Goal: Task Accomplishment & Management: Manage account settings

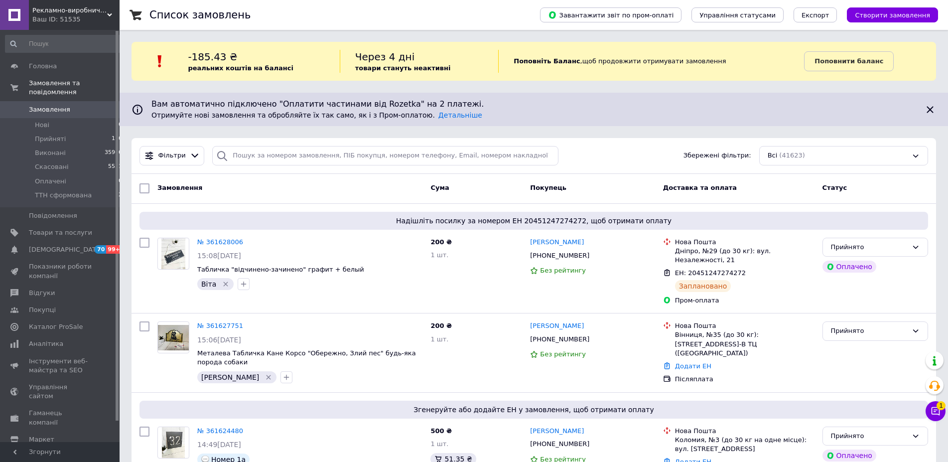
click at [935, 405] on button "Чат з покупцем 1" at bounding box center [935, 411] width 20 height 20
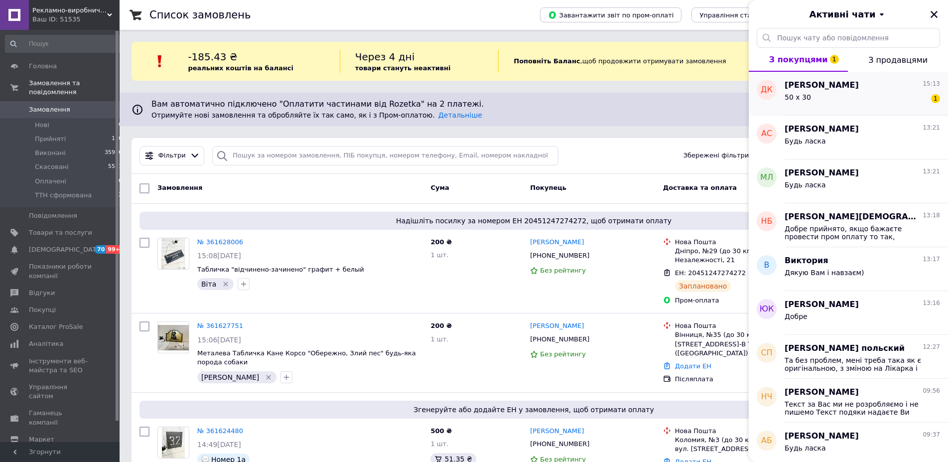
click at [870, 96] on div "50 х 30 1" at bounding box center [861, 99] width 155 height 16
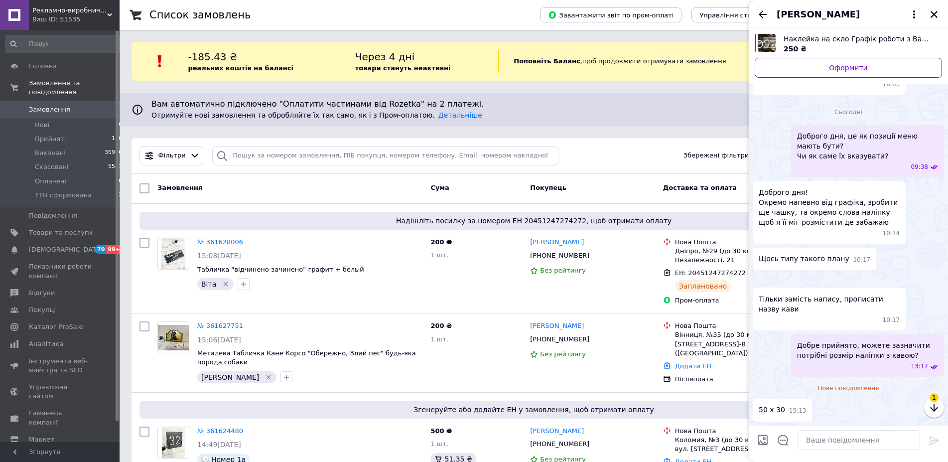
scroll to position [521, 0]
click at [529, 277] on div "Андрій Резвін +380976042525 Без рейтингу" at bounding box center [592, 271] width 132 height 75
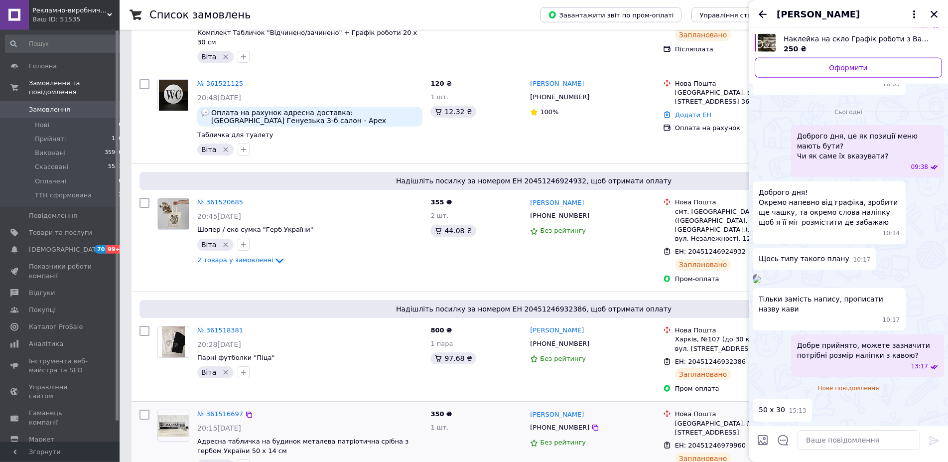
scroll to position [2668, 0]
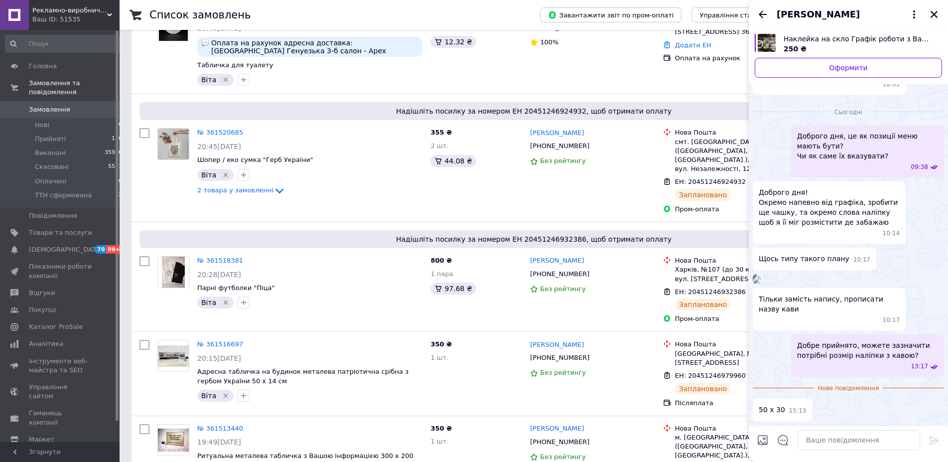
click at [935, 19] on button "Закрити" at bounding box center [934, 14] width 12 height 12
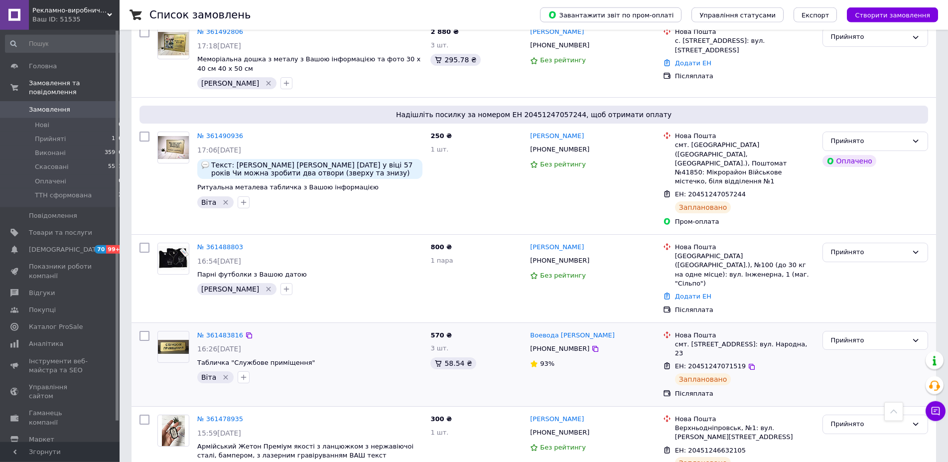
scroll to position [3406, 0]
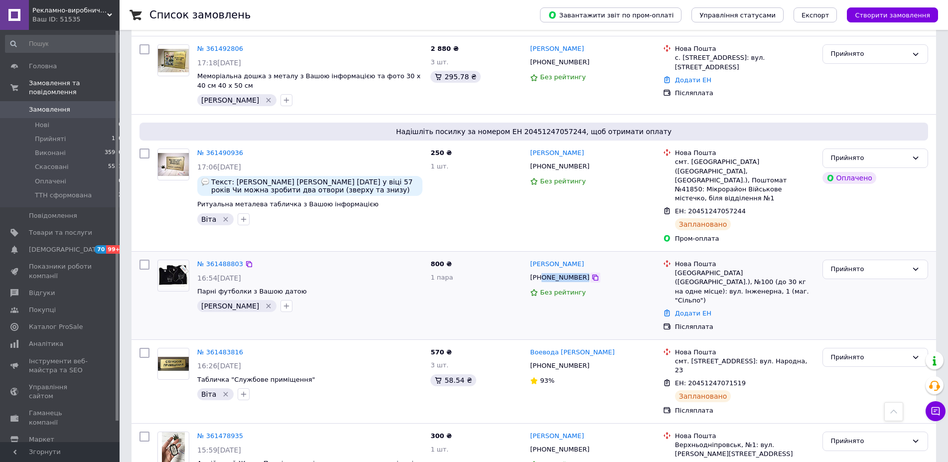
drag, startPoint x: 541, startPoint y: 95, endPoint x: 578, endPoint y: 91, distance: 37.0
click at [578, 272] on div "+380672630210" at bounding box center [592, 277] width 126 height 11
copy div "0672630210"
click at [506, 255] on div "800 ₴ 1 пара" at bounding box center [476, 295] width 100 height 80
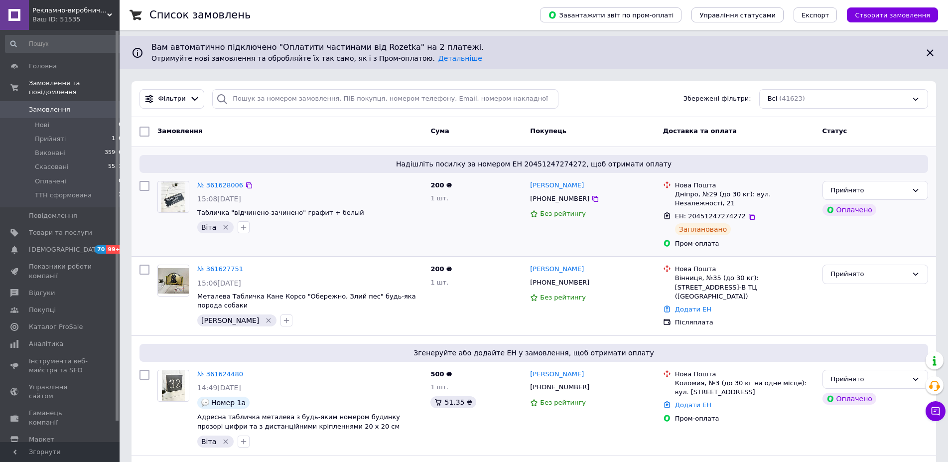
scroll to position [0, 0]
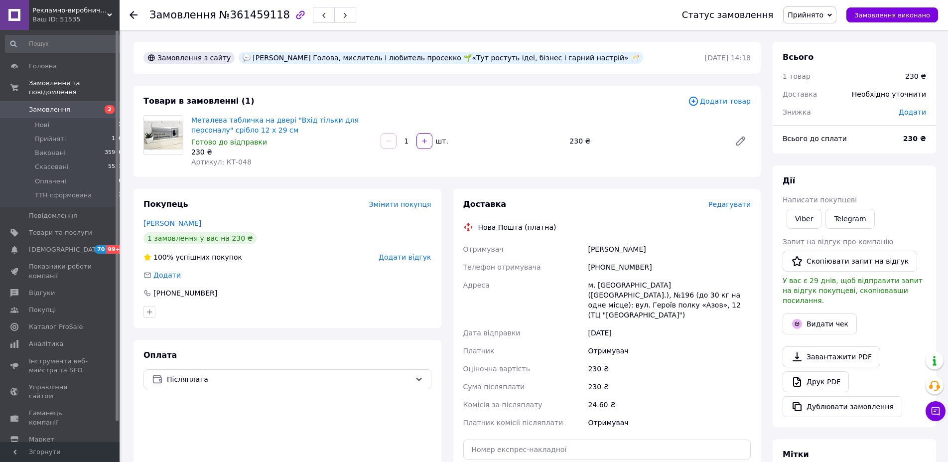
click at [430, 57] on div "[PERSON_NAME] Голова, мислитель і любитель просекко 🌱«Тут ростуть ідеї, бізнес …" at bounding box center [441, 58] width 404 height 12
click at [442, 57] on div "[PERSON_NAME] Голова, мислитель і любитель просекко 🌱«Тут ростуть ідеї, бізнес …" at bounding box center [441, 58] width 404 height 12
click at [426, 57] on div "[PERSON_NAME] Голова, мислитель і любитель просекко 🌱«Тут ростуть ідеї, бізнес …" at bounding box center [441, 58] width 404 height 12
click at [461, 55] on div "[PERSON_NAME] Голова, мислитель і любитель просекко 🌱«Тут ростуть ідеї, бізнес …" at bounding box center [441, 58] width 404 height 12
click at [445, 183] on div "Замовлення з сайту Сергій Циганенко Голова, мислитель і любитель просекко 🌱«Тут…" at bounding box center [446, 363] width 639 height 642
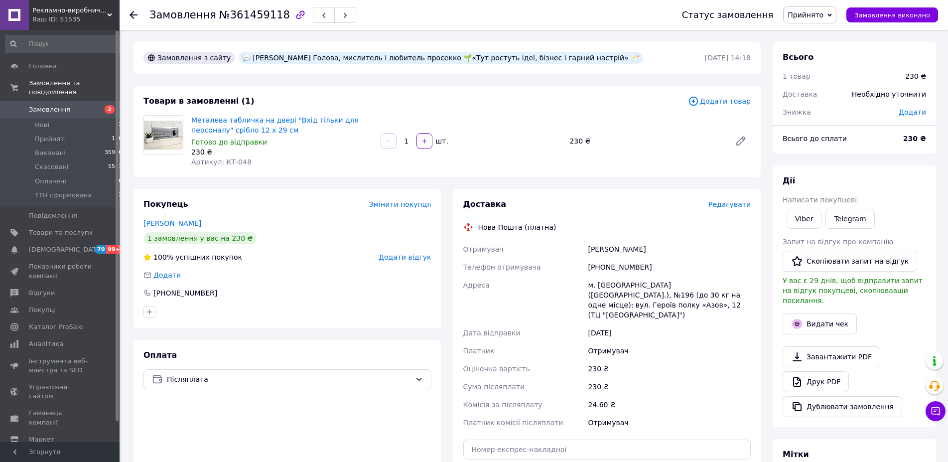
click at [441, 185] on div "Замовлення з сайту Сергій Циганенко Голова, мислитель і любитель просекко 🌱«Тут…" at bounding box center [446, 363] width 639 height 642
click at [932, 406] on icon at bounding box center [935, 411] width 10 height 10
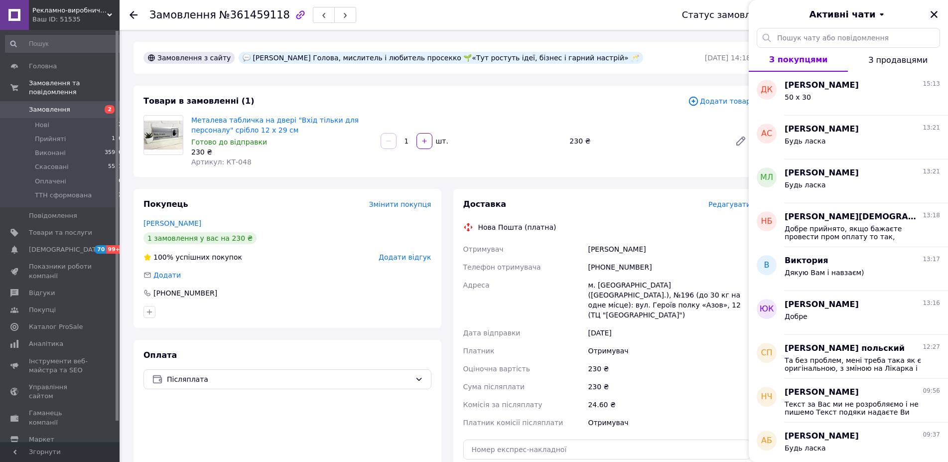
click at [931, 18] on icon "Закрити" at bounding box center [933, 14] width 9 height 9
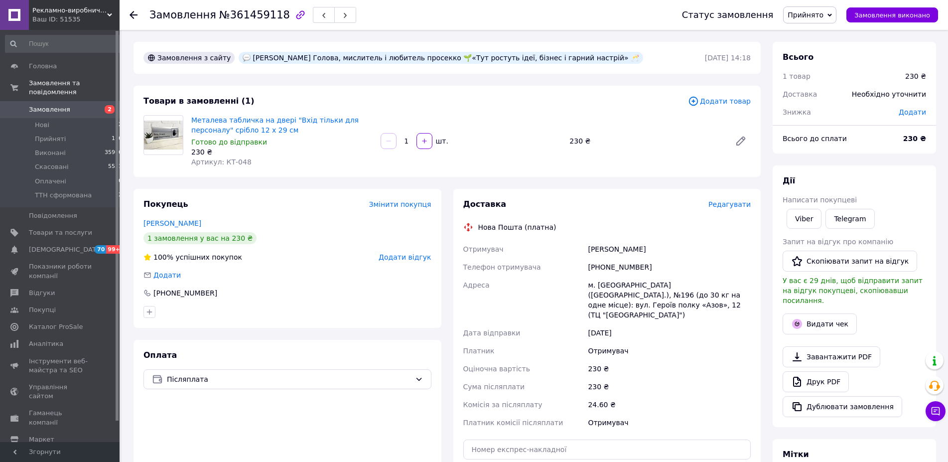
click at [502, 163] on div "Металева табличка на двері "Вхід тільки для персоналу" срібло 12 х 29 см Готово…" at bounding box center [470, 141] width 567 height 56
drag, startPoint x: 246, startPoint y: 64, endPoint x: 276, endPoint y: 63, distance: 29.9
click at [275, 63] on div "[PERSON_NAME] Голова, мислитель і любитель просекко 🌱«Тут ростуть ідеї, бізнес …" at bounding box center [441, 58] width 408 height 16
click at [289, 59] on div "[PERSON_NAME] Голова, мислитель і любитель просекко 🌱«Тут ростуть ідеї, бізнес …" at bounding box center [441, 58] width 404 height 12
click at [430, 56] on div "[PERSON_NAME] Голова, мислитель і любитель просекко 🌱«Тут ростуть ідеї, бізнес …" at bounding box center [441, 58] width 404 height 12
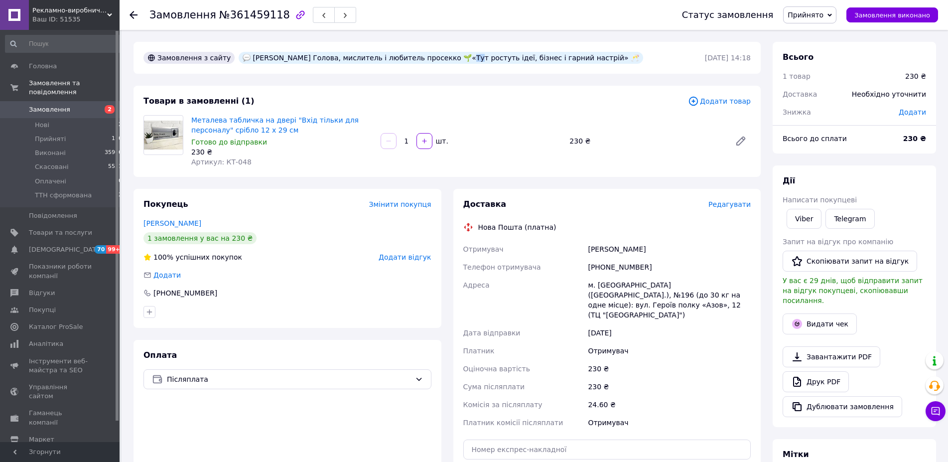
click at [441, 62] on div "[PERSON_NAME] Голова, мислитель і любитель просекко 🌱«Тут ростуть ідеї, бізнес …" at bounding box center [441, 58] width 404 height 12
drag, startPoint x: 434, startPoint y: 60, endPoint x: 556, endPoint y: 57, distance: 122.1
click at [548, 57] on div "[PERSON_NAME] Голова, мислитель і любитель просекко 🌱«Тут ростуть ідеї, бізнес …" at bounding box center [441, 58] width 404 height 12
drag, startPoint x: 561, startPoint y: 56, endPoint x: 577, endPoint y: 58, distance: 15.6
click at [576, 58] on div "[PERSON_NAME] Голова, мислитель і любитель просекко 🌱«Тут ростуть ідеї, бізнес …" at bounding box center [441, 58] width 408 height 16
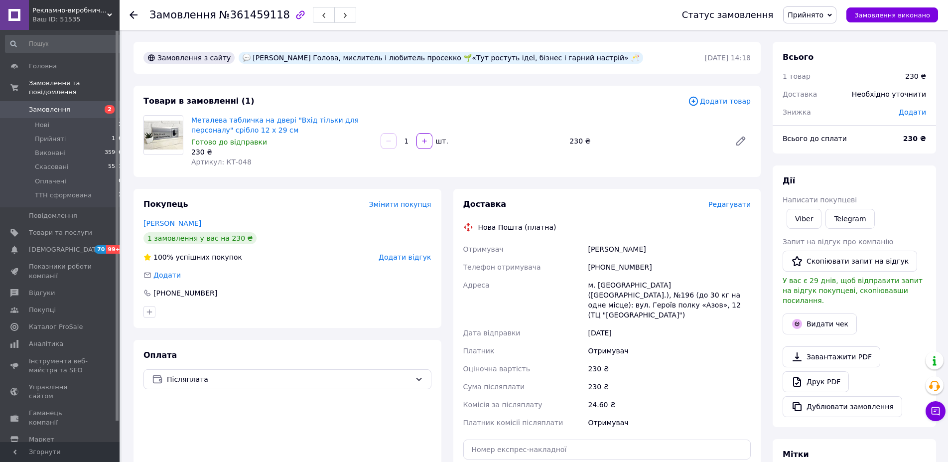
click at [470, 162] on div "Металева табличка на двері "Вхід тільки для персоналу" срібло 12 х 29 см Готово…" at bounding box center [470, 141] width 567 height 56
drag, startPoint x: 244, startPoint y: 58, endPoint x: 294, endPoint y: 56, distance: 50.3
click at [294, 56] on div "Сергій Циганенко Голова, мислитель і любитель просекко 🌱«Тут ростуть ідеї, бізн…" at bounding box center [441, 58] width 404 height 12
click at [303, 60] on div "Сергій Циганенко Голова, мислитель і любитель просекко 🌱«Тут ростуть ідеї, бізн…" at bounding box center [441, 58] width 404 height 12
drag, startPoint x: 297, startPoint y: 58, endPoint x: 241, endPoint y: 55, distance: 56.9
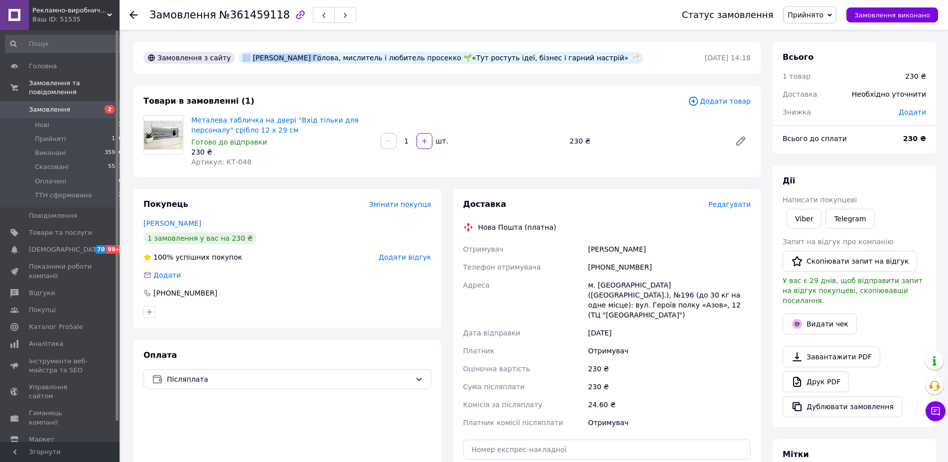
click at [241, 55] on div "Сергій Циганенко Голова, мислитель і любитель просекко 🌱«Тут ростуть ідеї, бізн…" at bounding box center [441, 58] width 404 height 12
copy div "Сергій Циганенко"
click at [309, 56] on div "Сергій Циганенко Голова, мислитель і любитель просекко 🌱«Тут ростуть ідеї, бізн…" at bounding box center [441, 58] width 404 height 12
drag, startPoint x: 300, startPoint y: 58, endPoint x: 424, endPoint y: 57, distance: 123.5
click at [424, 57] on div "Сергій Циганенко Голова, мислитель і любитель просекко 🌱«Тут ростуть ідеї, бізн…" at bounding box center [441, 58] width 404 height 12
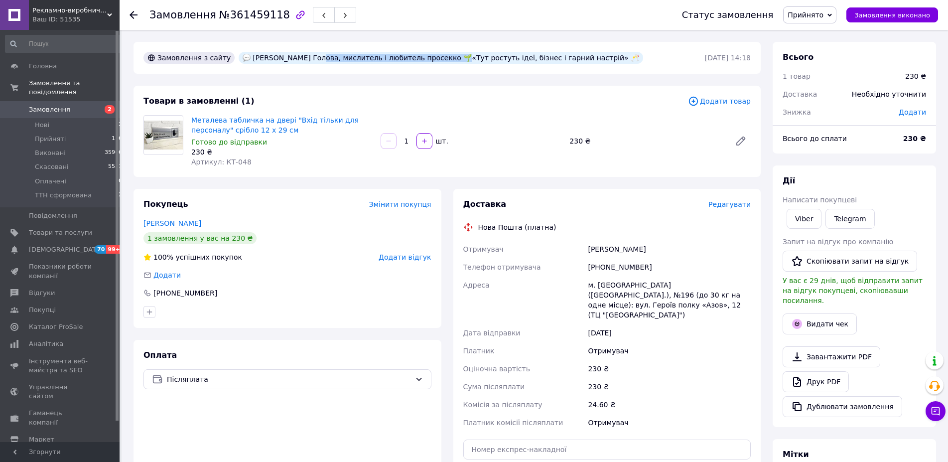
copy div "Голова, мислитель і любитель просекко"
click at [437, 64] on div "Сергій Циганенко Голова, мислитель і любитель просекко 🌱«Тут ростуть ідеї, бізн…" at bounding box center [441, 58] width 408 height 16
drag, startPoint x: 432, startPoint y: 59, endPoint x: 425, endPoint y: 60, distance: 7.0
click at [425, 60] on div "Сергій Циганенко Голова, мислитель і любитель просекко 🌱«Тут ростуть ідеї, бізн…" at bounding box center [441, 58] width 404 height 12
copy div "🌱«"
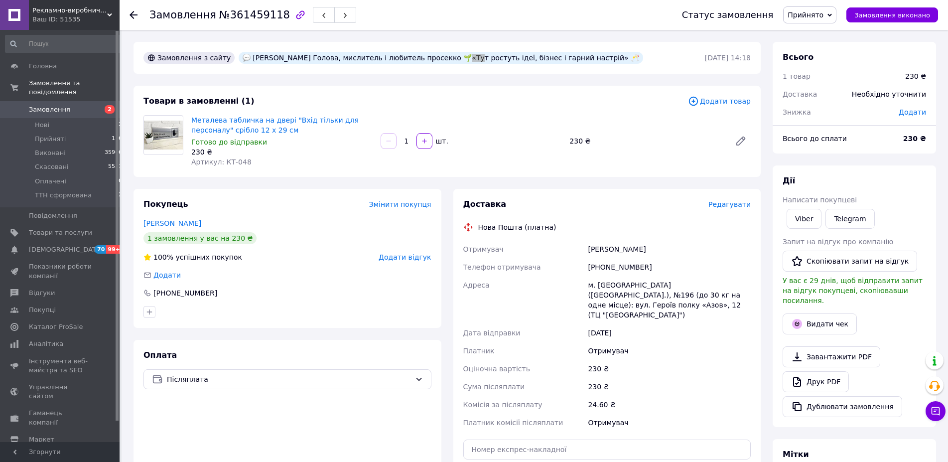
drag, startPoint x: 529, startPoint y: 72, endPoint x: 544, endPoint y: 67, distance: 15.6
click at [529, 71] on div "Замовлення з сайту Сергій Циганенко Голова, мислитель і любитель просекко 🌱«Тут…" at bounding box center [446, 58] width 627 height 32
drag, startPoint x: 566, startPoint y: 57, endPoint x: 573, endPoint y: 58, distance: 6.6
click at [573, 58] on div "Сергій Циганенко Голова, мислитель і любитель просекко 🌱«Тут ростуть ідеї, бізн…" at bounding box center [441, 58] width 404 height 12
copy div "Сергій Циганенко Голова, мислитель і любитель просекко 🌱«Тут ростуть ідеї, бізн…"
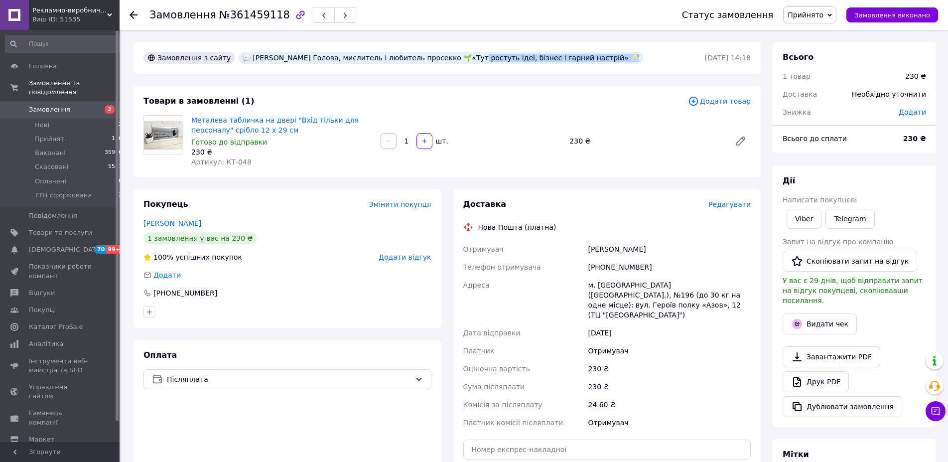
drag, startPoint x: 438, startPoint y: 60, endPoint x: 559, endPoint y: 59, distance: 121.0
click at [559, 59] on div "Сергій Циганенко Голова, мислитель і любитель просекко 🌱«Тут ростуть ідеї, бізн…" at bounding box center [441, 58] width 404 height 12
copy div "ут ростуть ідеї, бізнес і гарний настрій»"
drag, startPoint x: 600, startPoint y: 265, endPoint x: 654, endPoint y: 265, distance: 54.8
click at [654, 265] on div "+380987162090" at bounding box center [669, 267] width 167 height 18
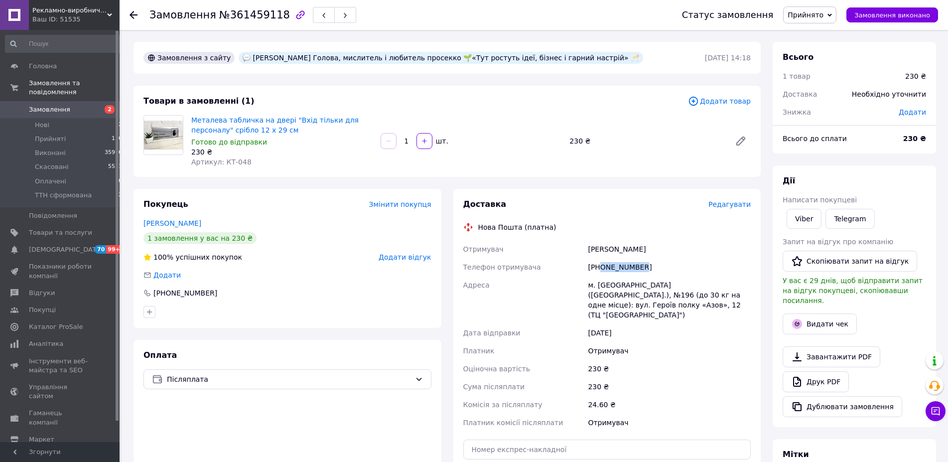
copy div "0987162090"
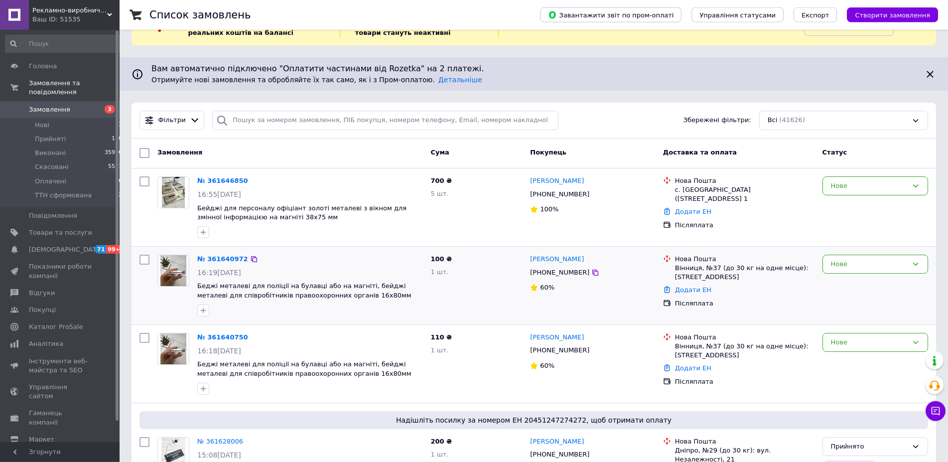
scroll to position [57, 0]
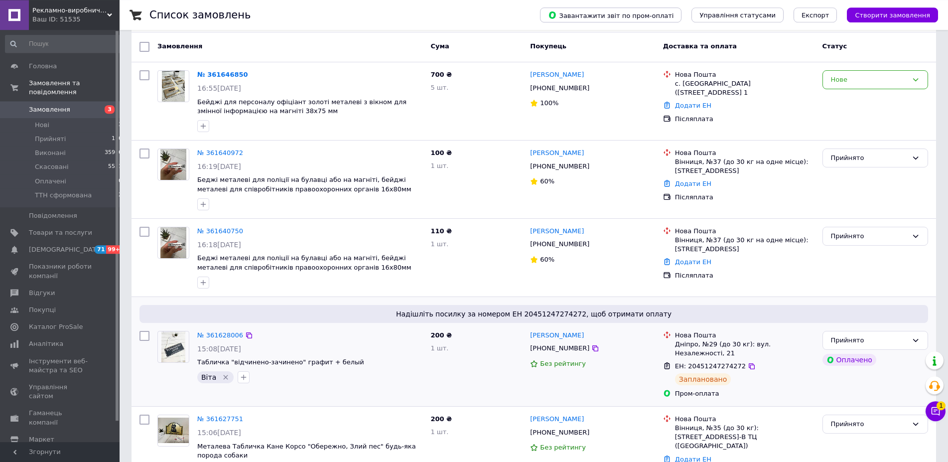
scroll to position [170, 0]
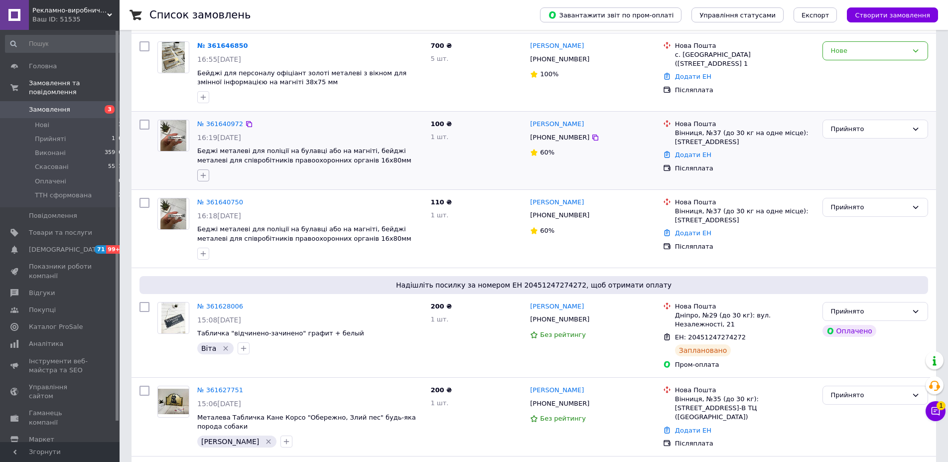
click at [203, 178] on icon "button" at bounding box center [203, 174] width 5 height 5
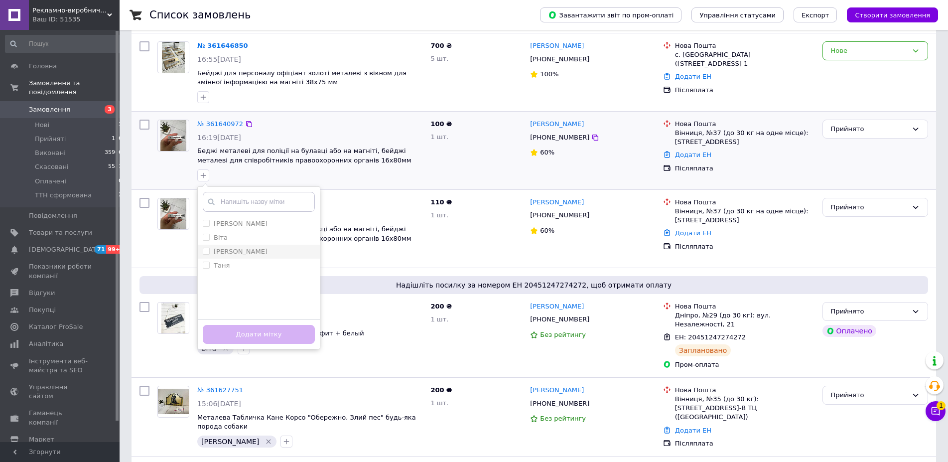
click at [207, 253] on input "[PERSON_NAME]" at bounding box center [206, 251] width 6 height 6
checkbox input "true"
click at [262, 333] on button "Додати мітку" at bounding box center [259, 334] width 112 height 19
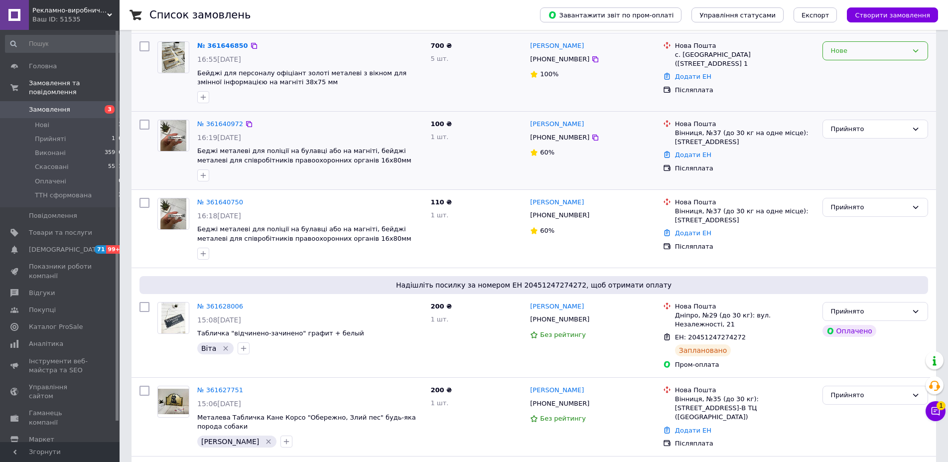
click at [853, 60] on div "Нове" at bounding box center [875, 50] width 106 height 19
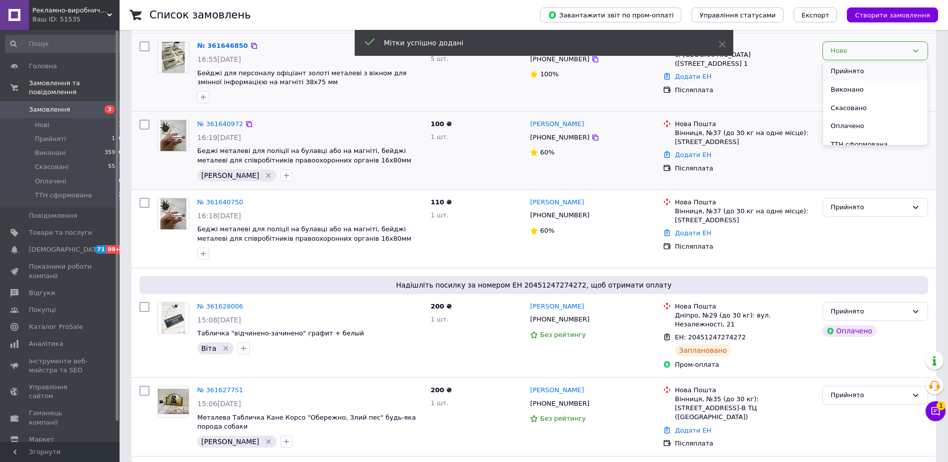
click at [851, 74] on li "Прийнято" at bounding box center [875, 71] width 105 height 18
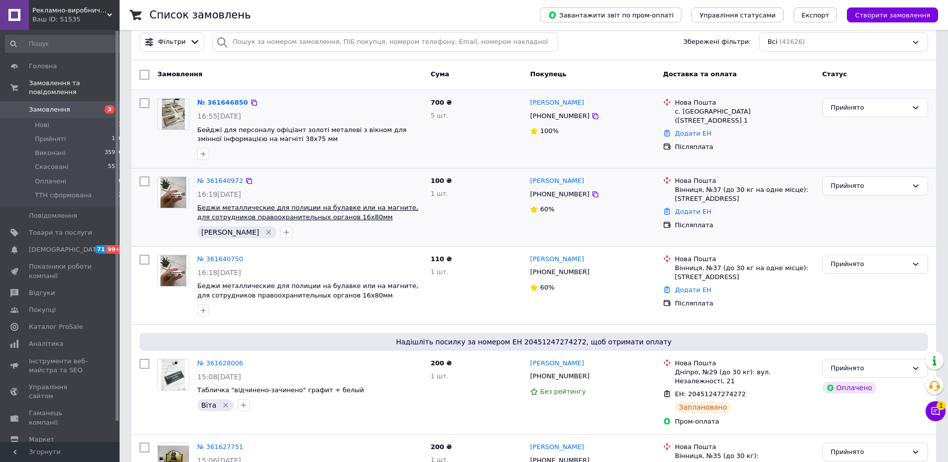
scroll to position [57, 0]
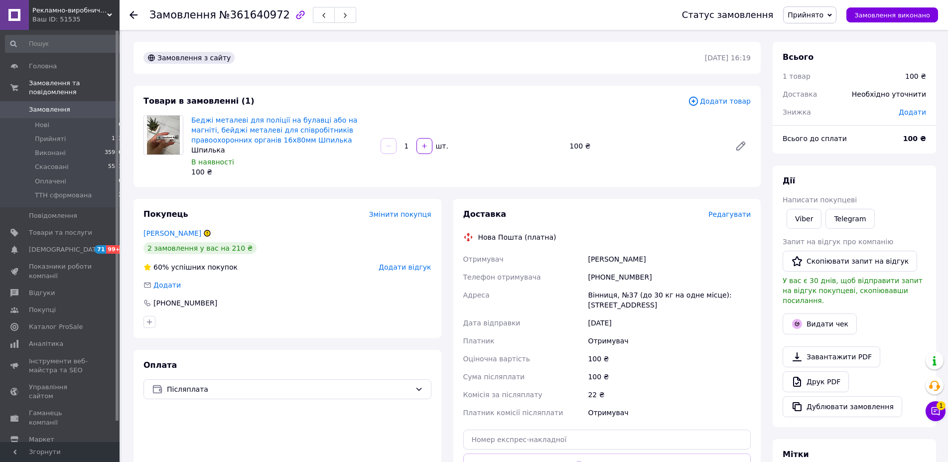
click at [445, 195] on div "Замовлення з сайту [DATE] 16:19 Товари в замовленні (1) Додати товар Беджі мета…" at bounding box center [446, 363] width 639 height 642
click at [443, 193] on div "Замовлення з сайту [DATE] 16:19 Товари в замовленні (1) Додати товар Беджі мета…" at bounding box center [446, 363] width 639 height 642
click at [442, 191] on div "Замовлення з сайту [DATE] 16:19 Товари в замовленні (1) Додати товар Беджі мета…" at bounding box center [446, 363] width 639 height 642
click at [441, 189] on div "Замовлення з сайту [DATE] 16:19 Товари в замовленні (1) Додати товар Беджі мета…" at bounding box center [446, 363] width 639 height 642
click at [443, 193] on div "Замовлення з сайту [DATE] 16:19 Товари в замовленні (1) Додати товар Беджі мета…" at bounding box center [446, 363] width 639 height 642
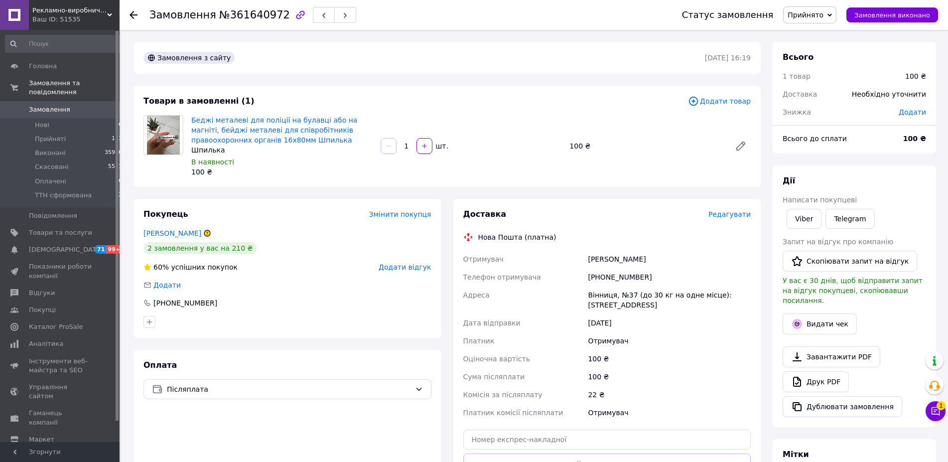
click at [411, 191] on div "Замовлення з сайту [DATE] 16:19 Товари в замовленні (1) Додати товар Беджі мета…" at bounding box center [446, 363] width 639 height 642
click at [444, 191] on div "Замовлення з сайту [DATE] 16:19 Товари в замовленні (1) Додати товар Беджі мета…" at bounding box center [446, 363] width 639 height 642
click at [462, 195] on div "Замовлення з сайту [DATE] 16:19 Товари в замовленні (1) Додати товар Беджі мета…" at bounding box center [446, 363] width 639 height 642
drag, startPoint x: 628, startPoint y: 305, endPoint x: 588, endPoint y: 262, distance: 58.5
click at [588, 262] on div "Отримувач [PERSON_NAME] Телефон отримувача [PHONE_NUMBER] Адреса Вінниця, №37 (…" at bounding box center [607, 335] width 292 height 171
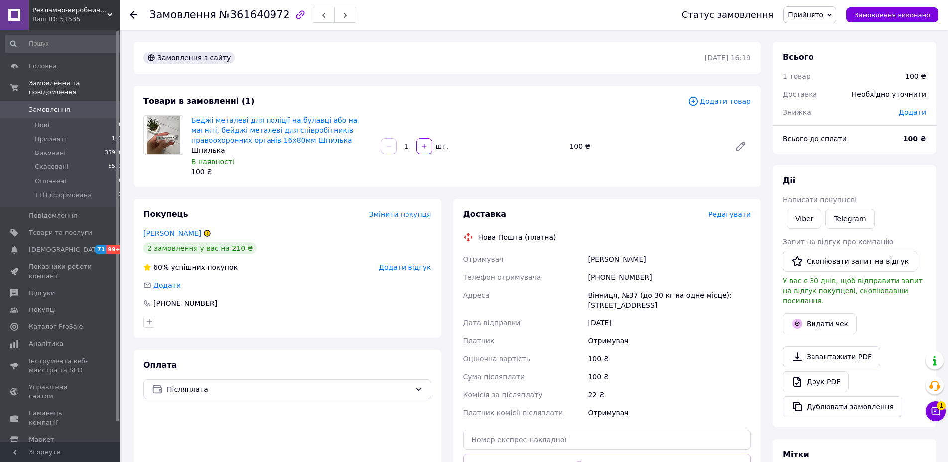
copy div "[PERSON_NAME] Телефон отримувача [PHONE_NUMBER] Адреса Вінниця, №37 (до 30 кг н…"
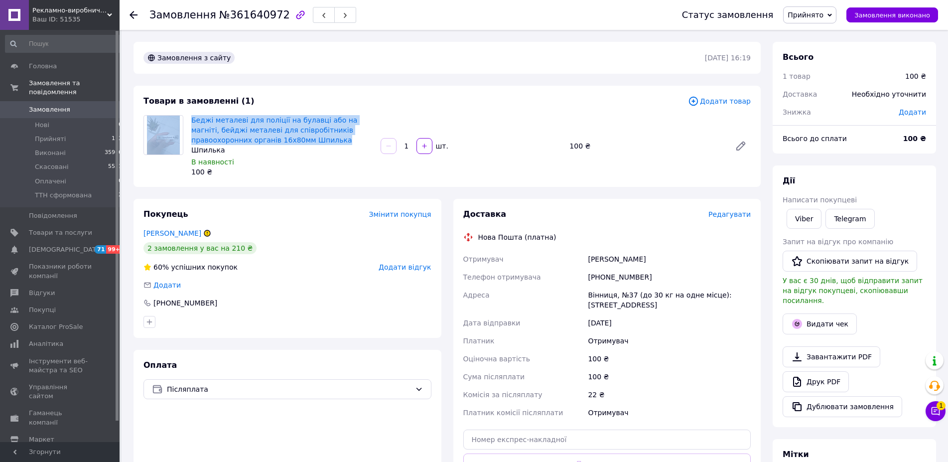
drag, startPoint x: 280, startPoint y: 142, endPoint x: 186, endPoint y: 118, distance: 97.2
click at [186, 118] on div "Беджі металеві для поліції на булавці або на магніті, бейджі металеві для співр…" at bounding box center [446, 146] width 615 height 62
copy div "Беджі металеві для поліції на булавці або на магніті, бейджі металеві для співр…"
